Goal: Navigation & Orientation: Find specific page/section

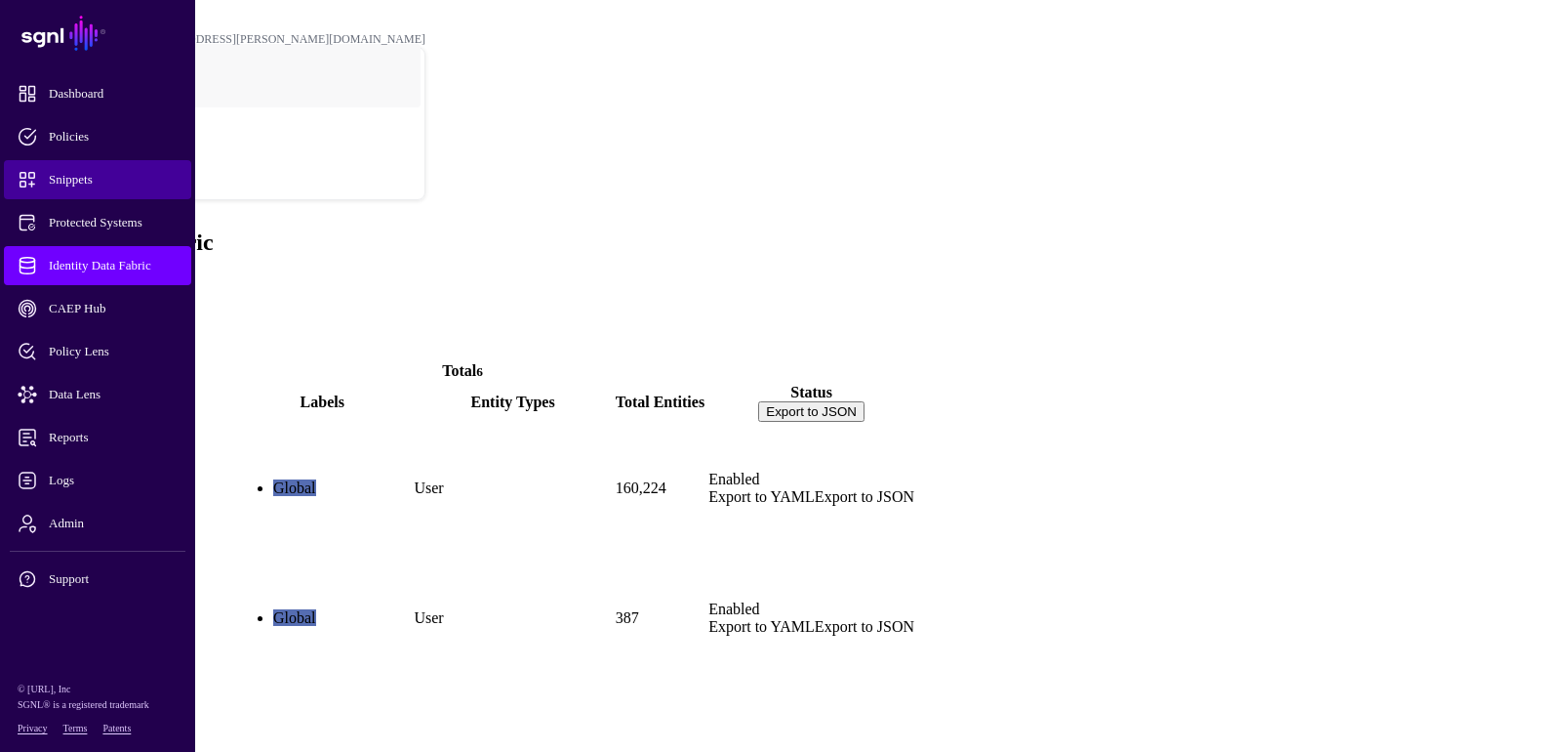
click at [106, 177] on span "Snippets" at bounding box center [113, 180] width 192 height 20
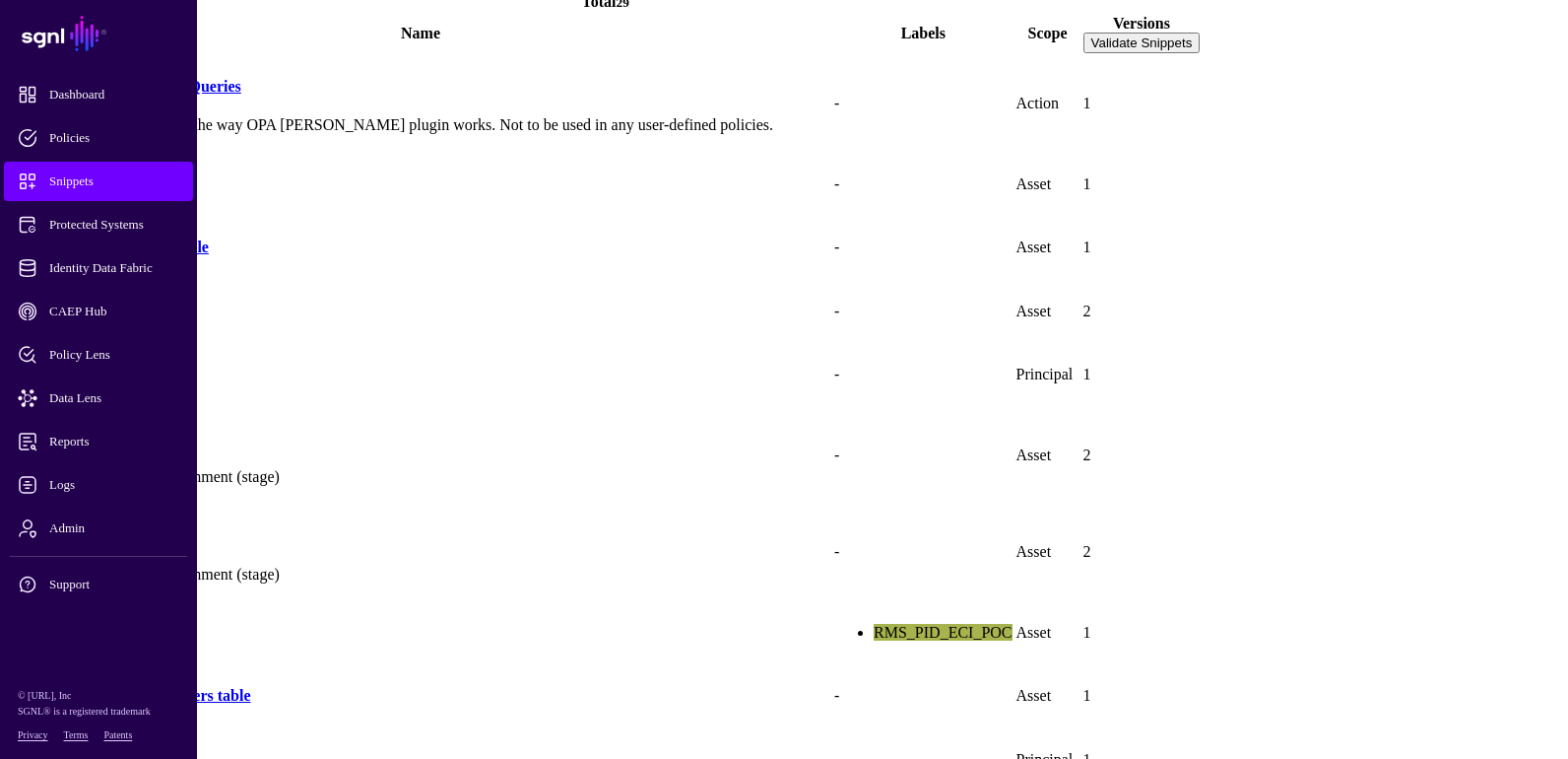
scroll to position [394, 0]
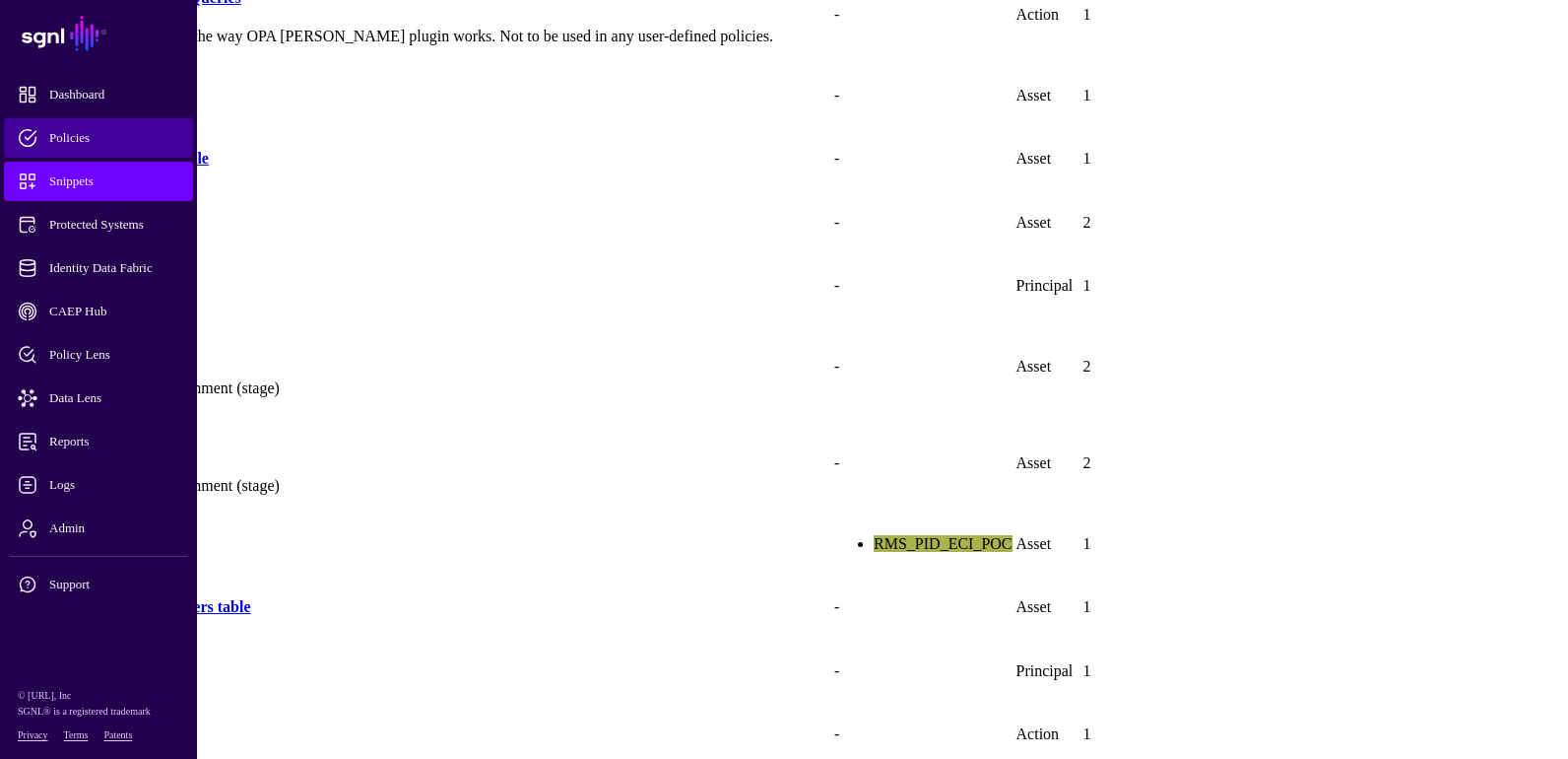
click at [97, 147] on span "Policies" at bounding box center [114, 138] width 193 height 20
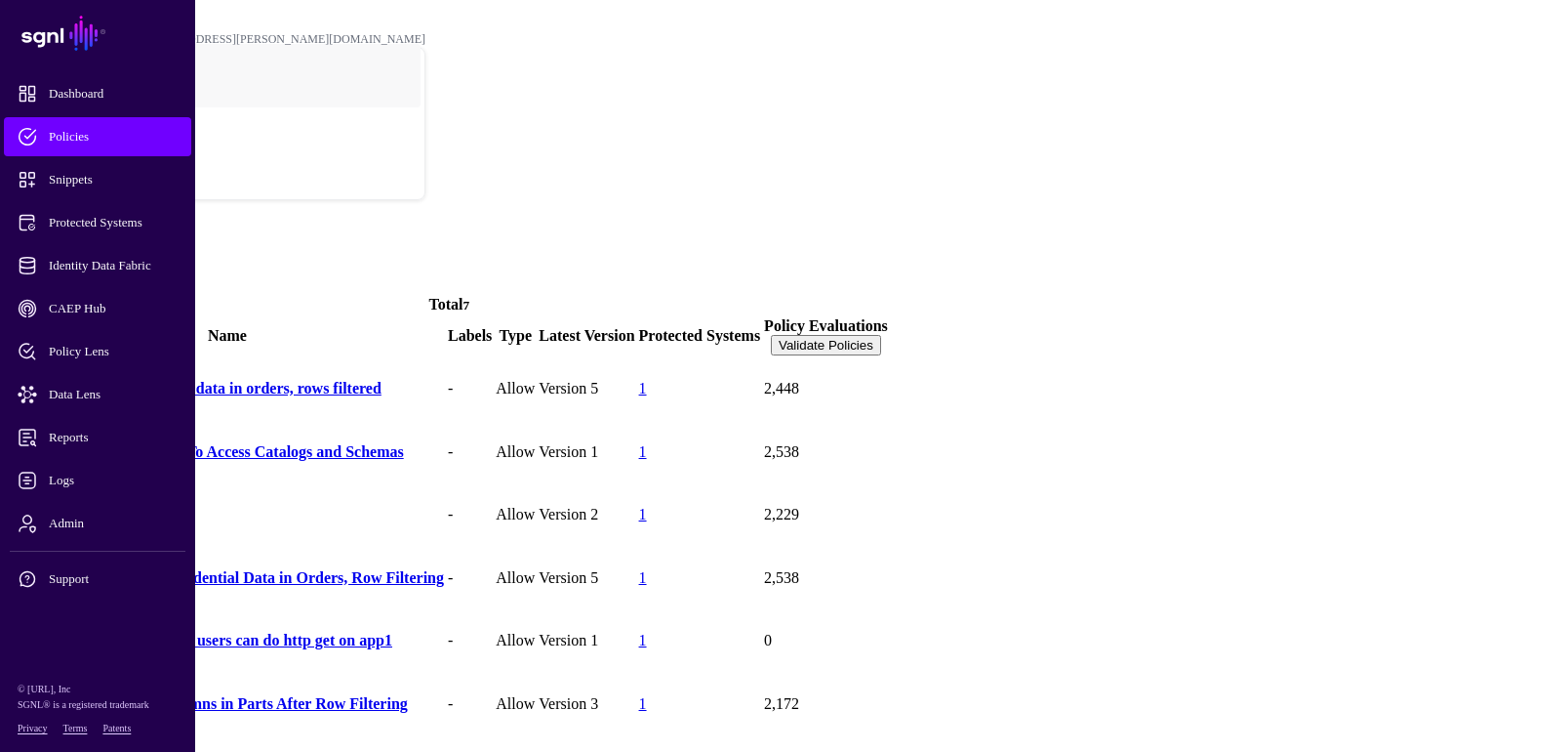
click at [260, 379] on link "6OE300 access confidential data in orders, rows filtered" at bounding box center [196, 387] width 370 height 17
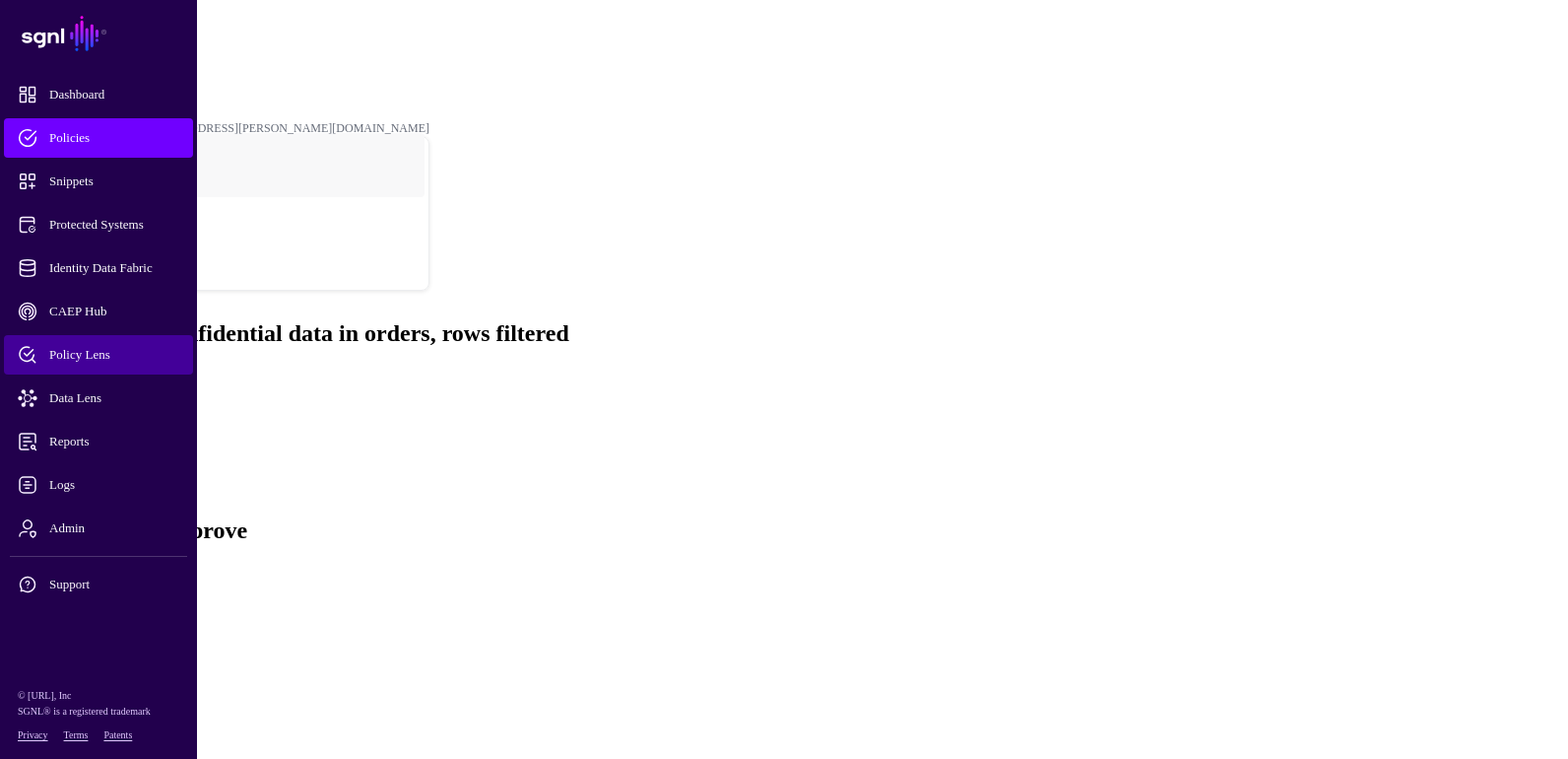
click at [127, 360] on span "Policy Lens" at bounding box center [114, 355] width 193 height 20
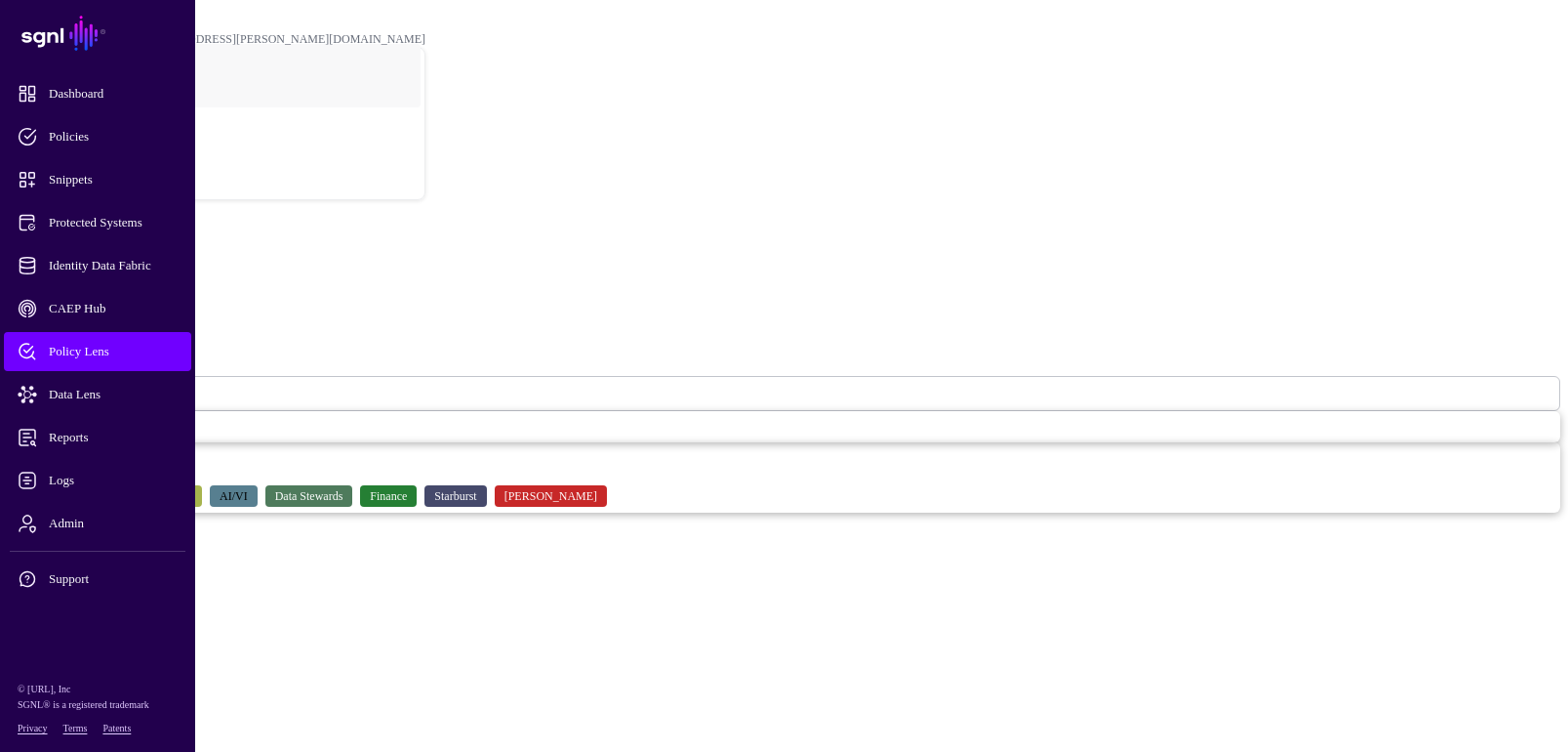
click at [152, 384] on span "Select a Protected System" at bounding box center [86, 392] width 132 height 17
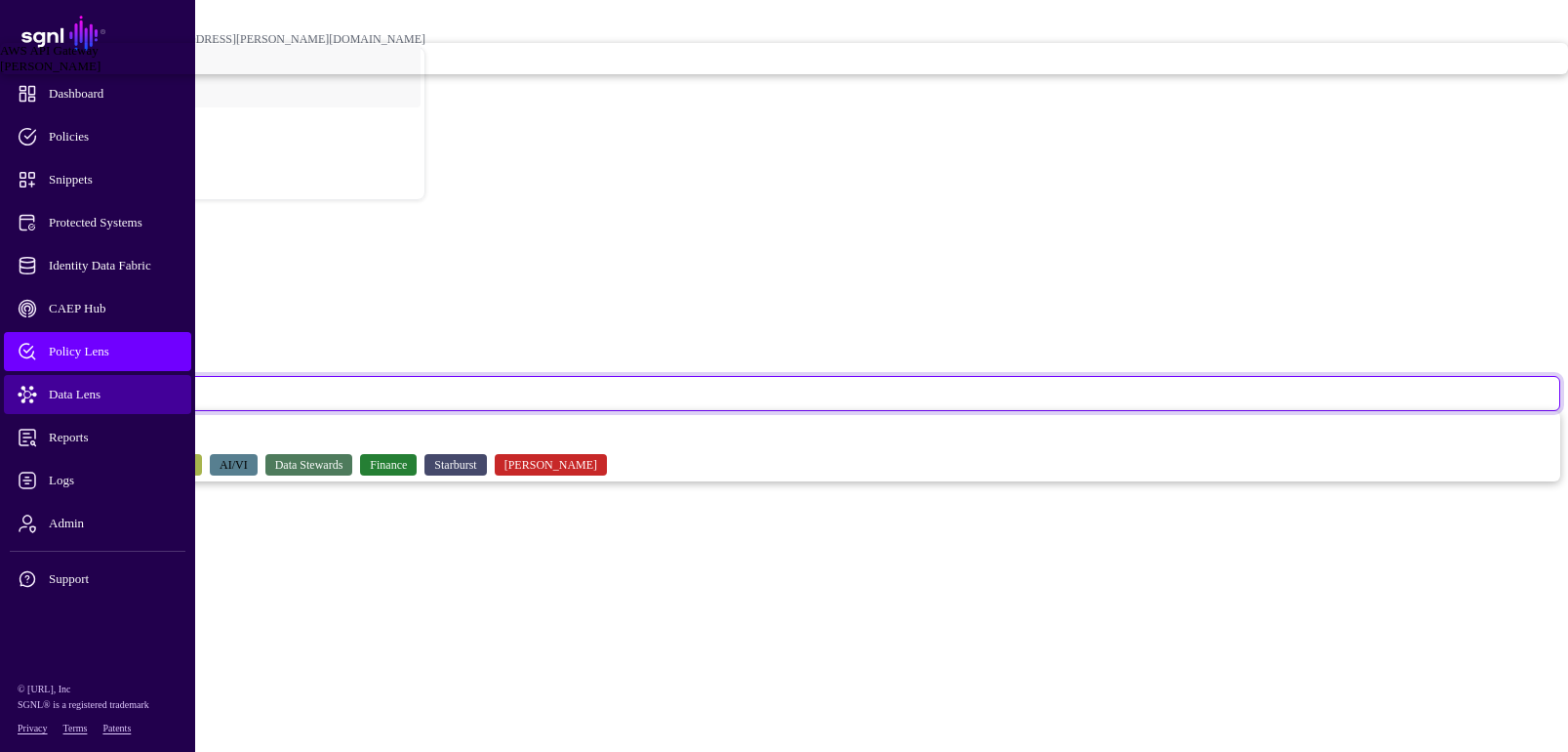
click at [107, 397] on span "Data Lens" at bounding box center [113, 394] width 192 height 20
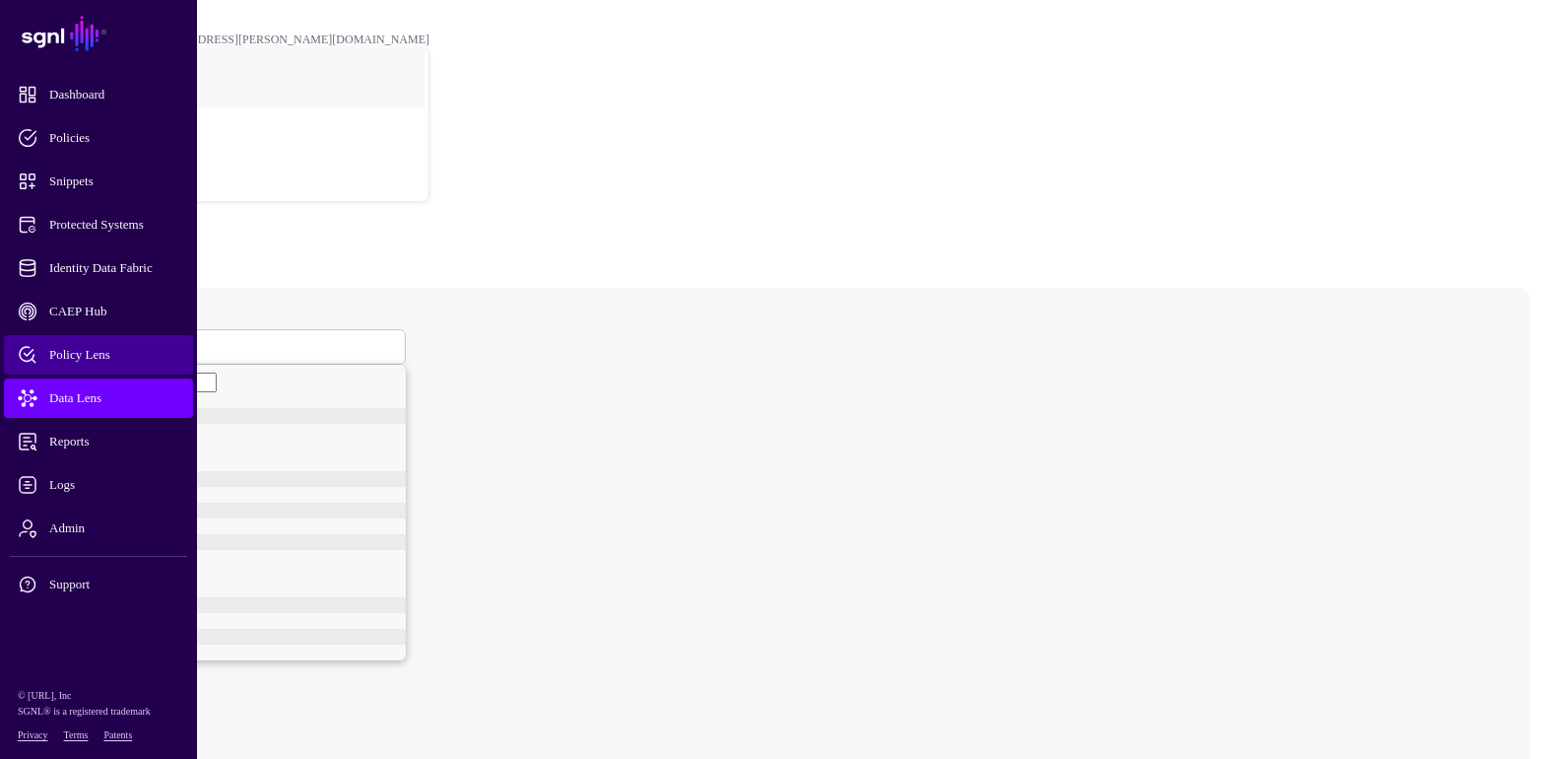
click at [129, 359] on span "Policy Lens" at bounding box center [114, 355] width 193 height 20
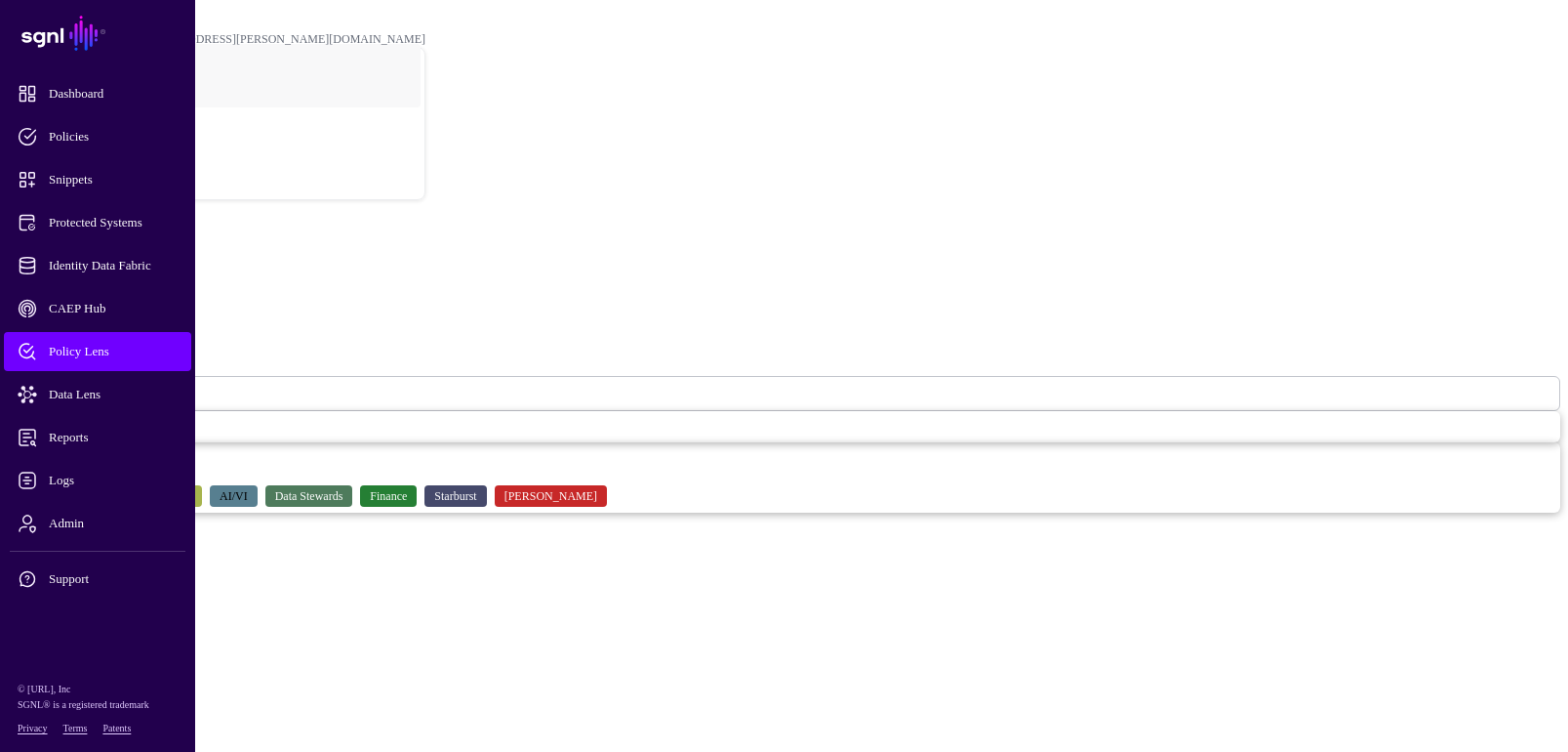
click at [152, 384] on span "Select a Protected System" at bounding box center [86, 392] width 132 height 17
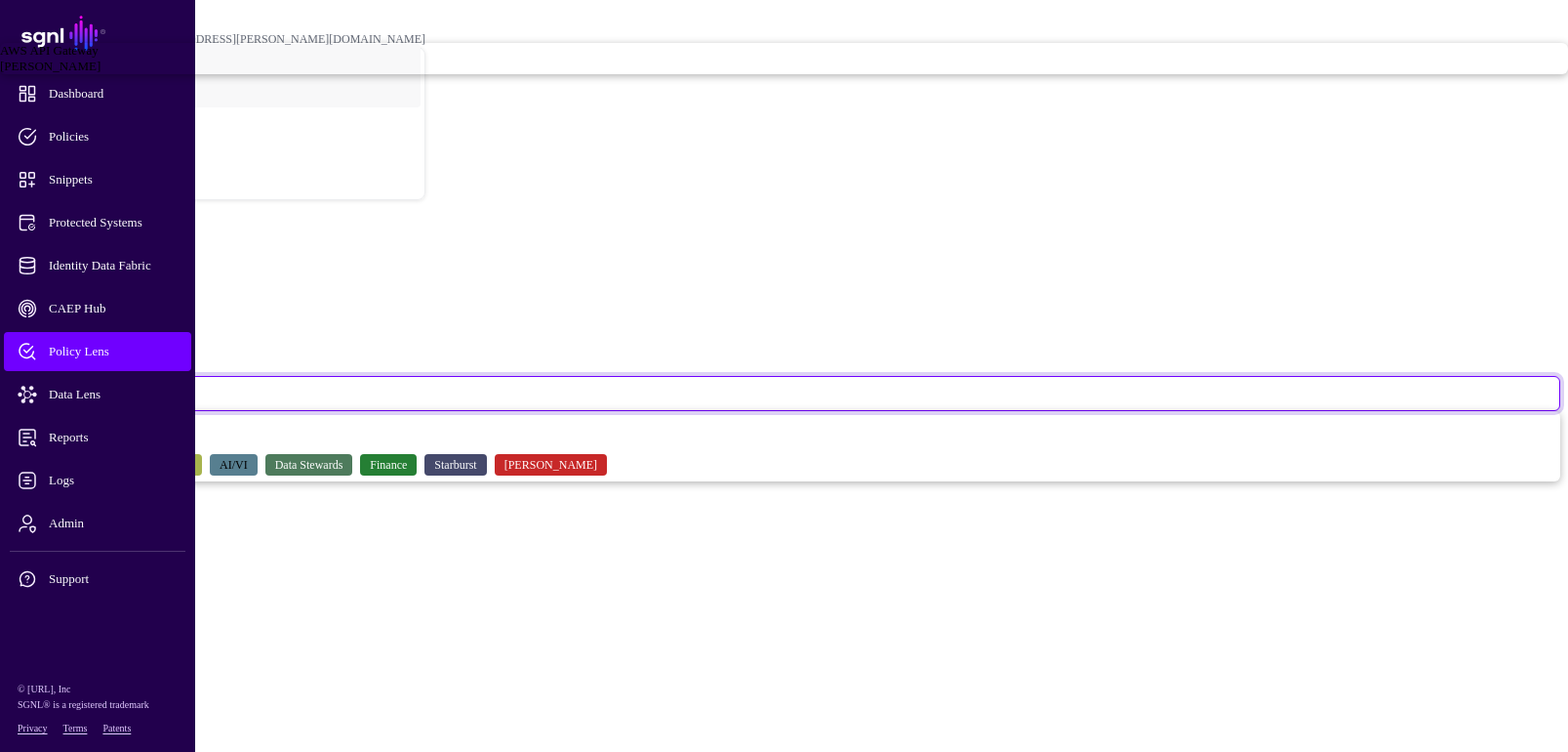
click at [440, 74] on div "[PERSON_NAME]" at bounding box center [784, 67] width 1568 height 16
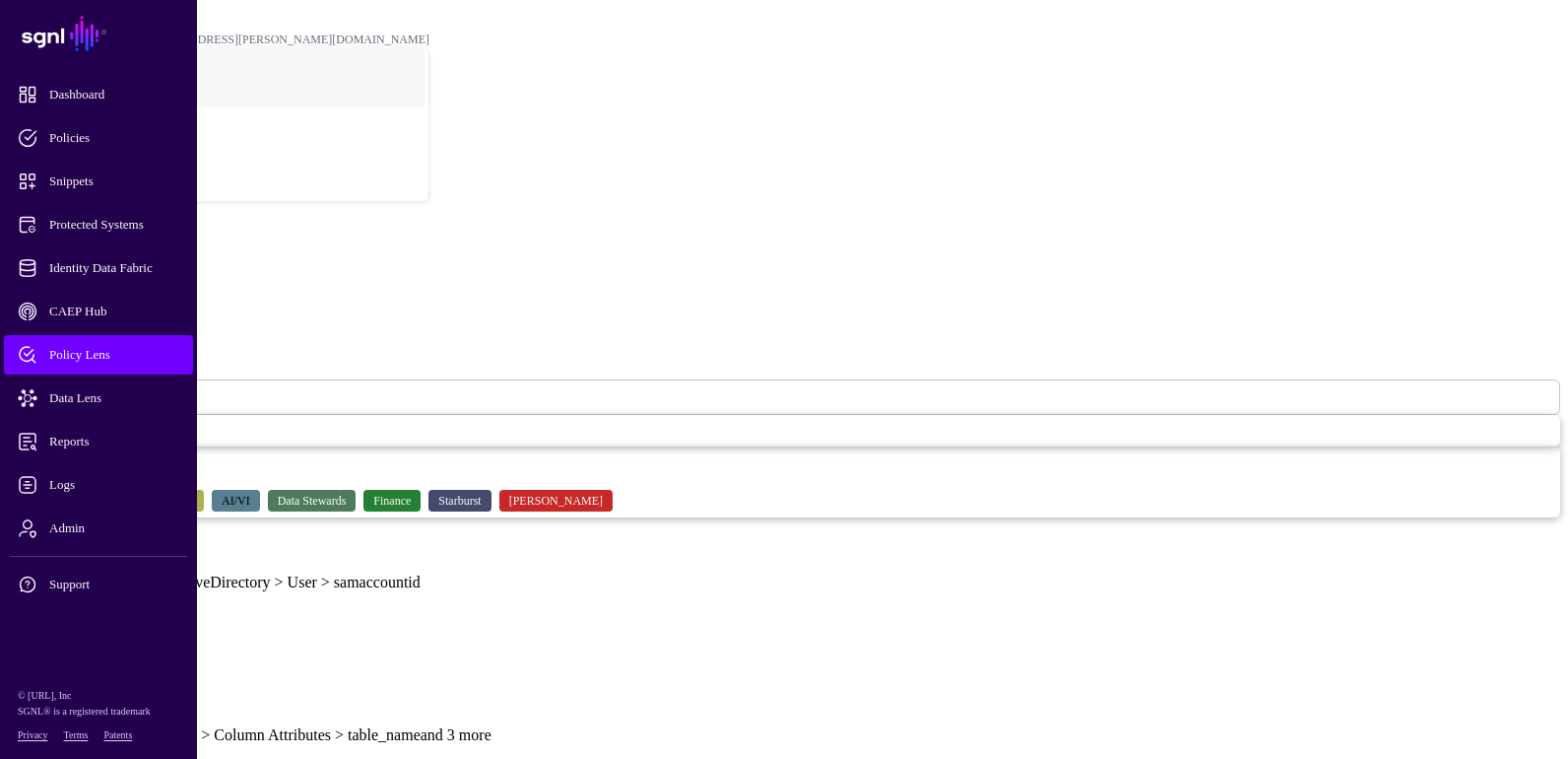
click at [148, 554] on input "Principal ID" at bounding box center [77, 564] width 140 height 20
type input "********"
click at [148, 668] on input "Action" at bounding box center [77, 678] width 140 height 20
click at [96, 189] on span "Snippets" at bounding box center [114, 182] width 193 height 20
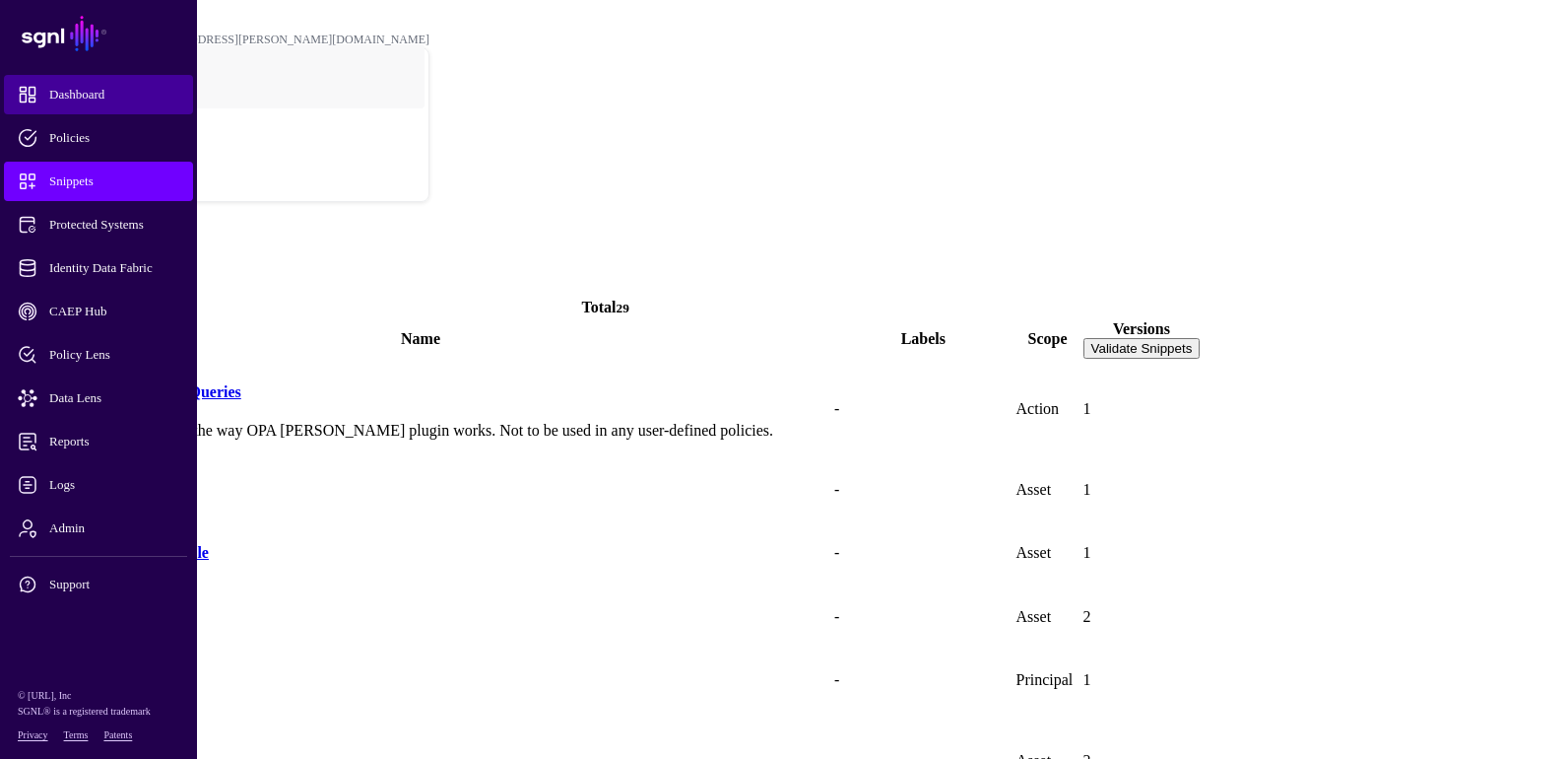
click at [86, 94] on span "Dashboard" at bounding box center [114, 94] width 193 height 20
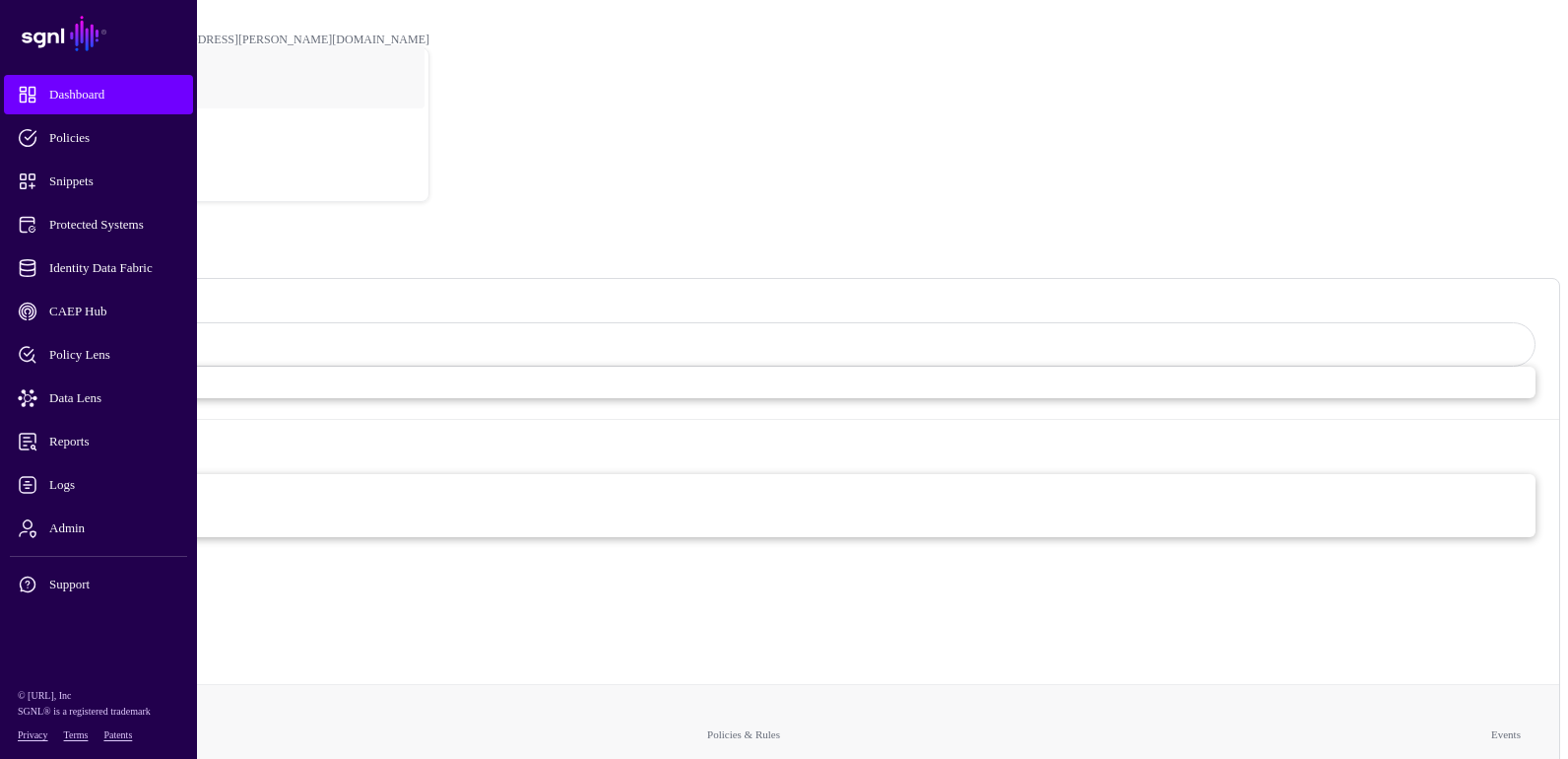
drag, startPoint x: 1509, startPoint y: 94, endPoint x: 1500, endPoint y: 79, distance: 17.5
click at [1509, 231] on div "Dashboard" at bounding box center [784, 244] width 1552 height 27
